Goal: Task Accomplishment & Management: Manage account settings

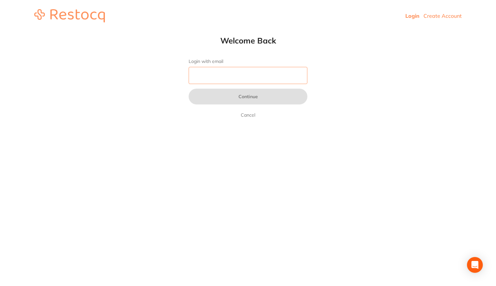
click at [258, 80] on input "Login with email" at bounding box center [248, 75] width 119 height 17
click at [231, 73] on input "vms0" at bounding box center [248, 75] width 119 height 17
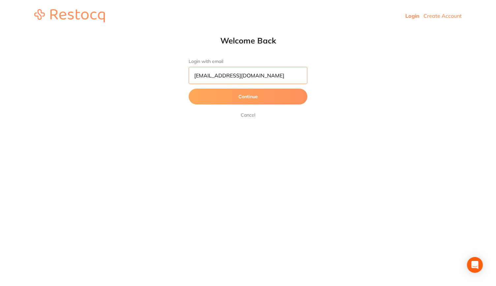
type input "[EMAIL_ADDRESS][DOMAIN_NAME]"
click at [224, 94] on button "Continue" at bounding box center [248, 97] width 119 height 16
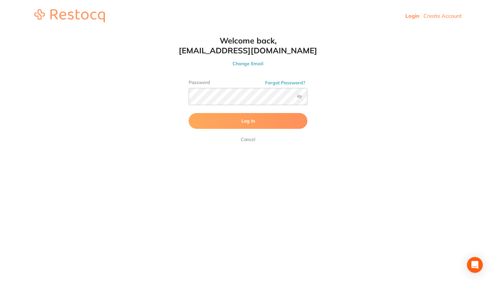
click at [215, 122] on button "Log In" at bounding box center [248, 121] width 119 height 16
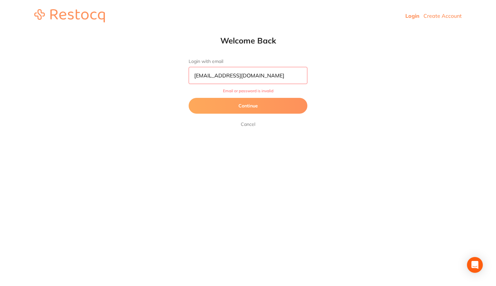
click at [349, 32] on html "Login Create Account Welcome Back Login with email vms0608@gmail.com Email or p…" at bounding box center [248, 16] width 496 height 32
click at [244, 113] on button "Continue" at bounding box center [248, 106] width 119 height 16
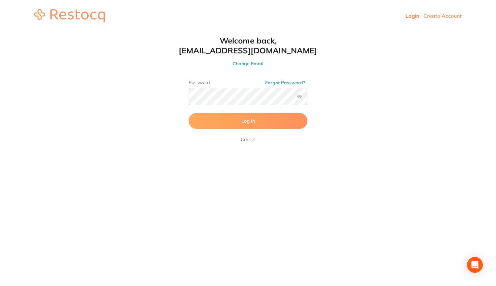
click at [281, 81] on button "Forgot Password?" at bounding box center [285, 83] width 44 height 6
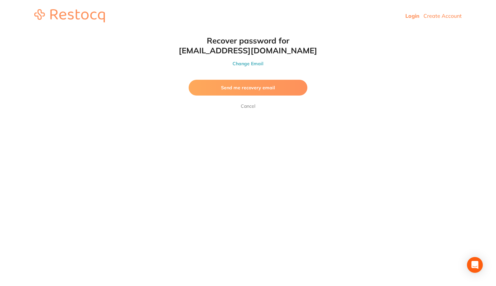
click at [274, 86] on button "Send me recovery email" at bounding box center [248, 88] width 119 height 16
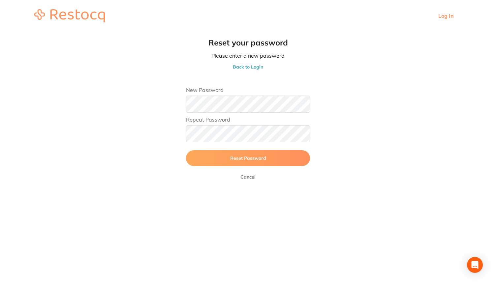
click at [230, 153] on button "Reset Password" at bounding box center [248, 158] width 124 height 16
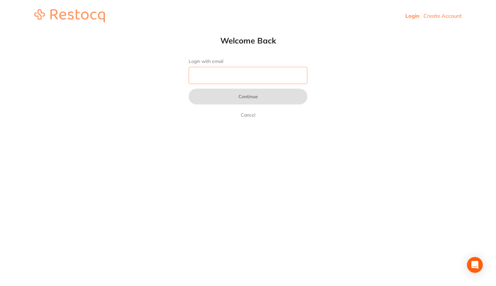
click at [277, 75] on input "Login with email" at bounding box center [248, 75] width 119 height 17
type input "vms0608@gmail.com"
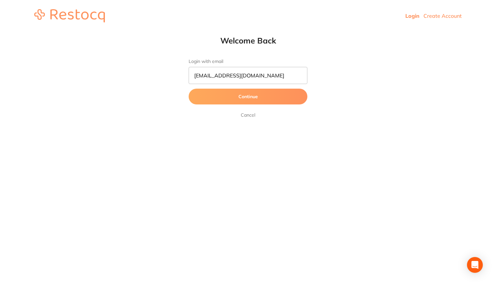
click at [229, 97] on button "Continue" at bounding box center [248, 97] width 119 height 16
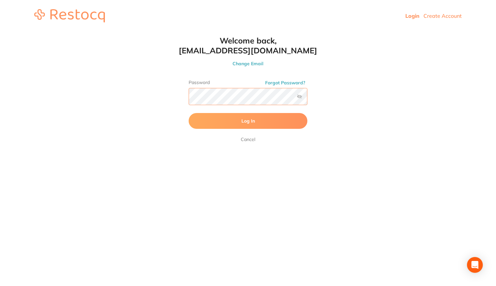
click at [189, 113] on button "Log In" at bounding box center [248, 121] width 119 height 16
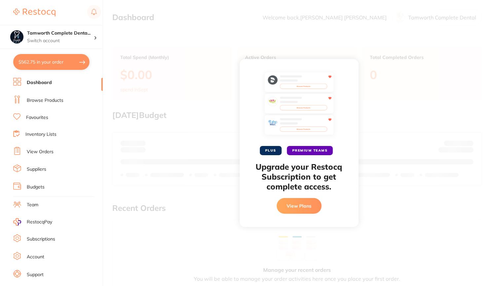
checkbox input "false"
click at [34, 243] on link "Subscriptions" at bounding box center [41, 239] width 28 height 7
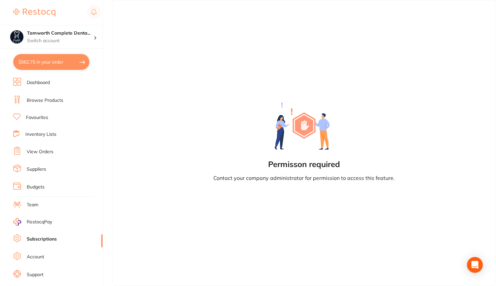
scroll to position [19, 0]
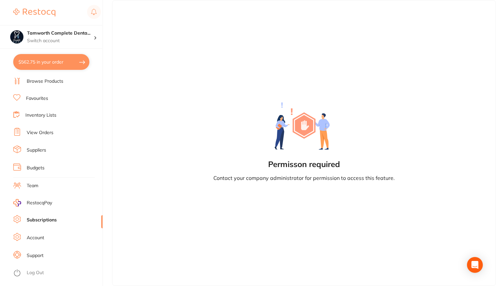
click at [39, 220] on link "Subscriptions" at bounding box center [42, 220] width 30 height 7
click at [92, 42] on p "Switch account" at bounding box center [60, 41] width 67 height 7
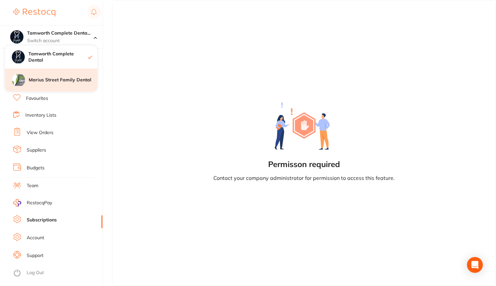
click at [69, 82] on h4 "Marius Street Family Dental" at bounding box center [63, 80] width 69 height 7
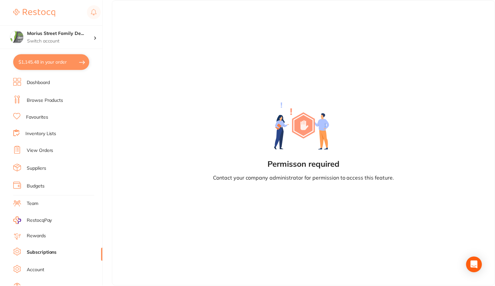
scroll to position [23, 0]
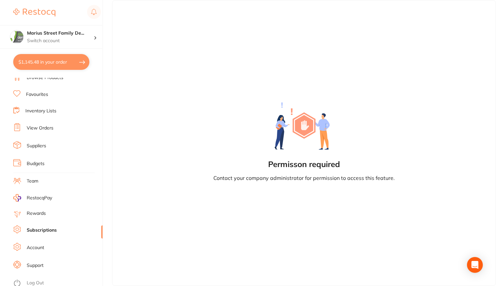
click at [40, 245] on link "Account" at bounding box center [35, 248] width 17 height 7
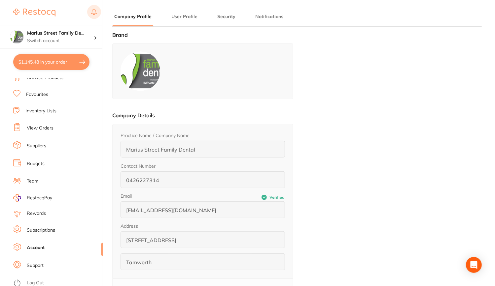
click at [96, 17] on rect at bounding box center [94, 12] width 14 height 14
click at [33, 281] on link "Log Out" at bounding box center [35, 283] width 17 height 7
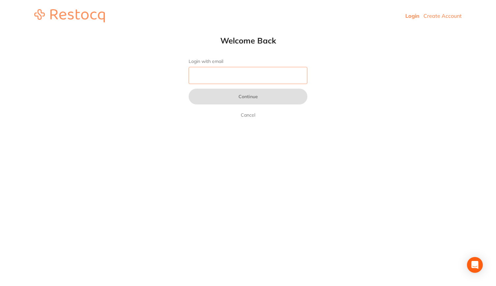
click at [237, 80] on input "Login with email" at bounding box center [248, 75] width 119 height 17
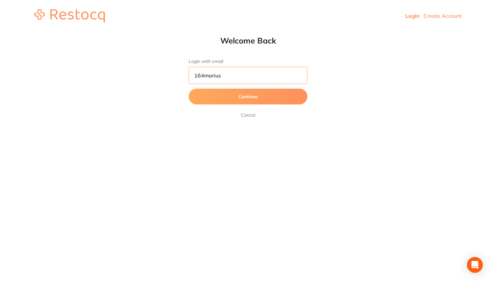
type input "[EMAIL_ADDRESS][DOMAIN_NAME]"
click at [242, 96] on button "Continue" at bounding box center [248, 97] width 119 height 16
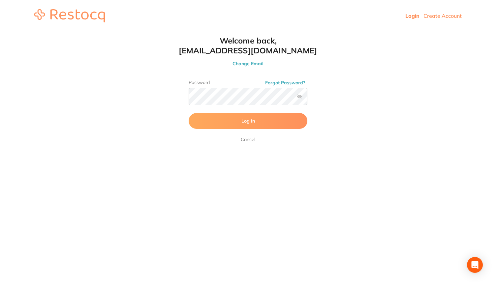
click at [300, 97] on label at bounding box center [299, 96] width 5 height 5
click at [308, 99] on input "checkbox" at bounding box center [308, 99] width 0 height 0
click at [270, 124] on button "Log In" at bounding box center [248, 121] width 119 height 16
